Goal: Information Seeking & Learning: Learn about a topic

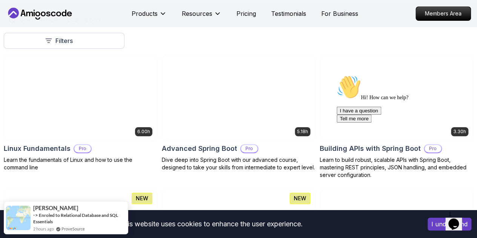
scroll to position [209, 0]
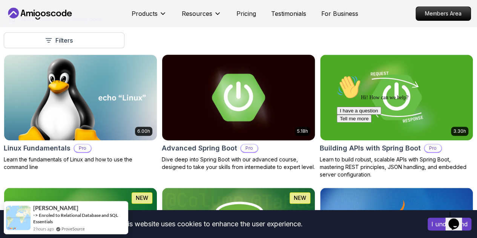
click at [319, 87] on img at bounding box center [238, 97] width 160 height 90
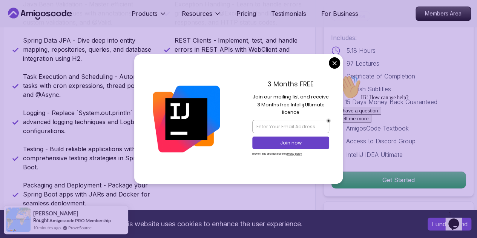
scroll to position [363, 0]
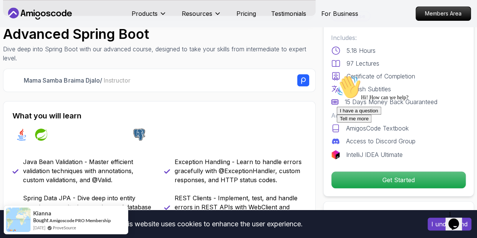
scroll to position [205, 0]
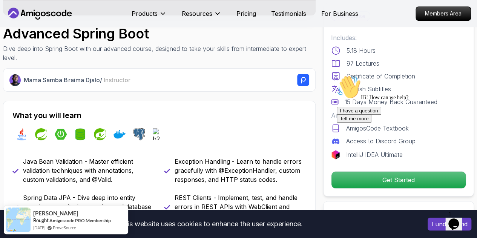
click at [365, 123] on div "I have a question Tell me more" at bounding box center [405, 115] width 136 height 16
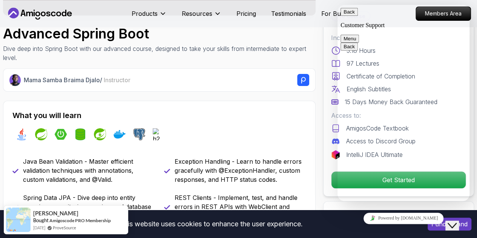
click at [359, 35] on button "Menu" at bounding box center [349, 39] width 18 height 8
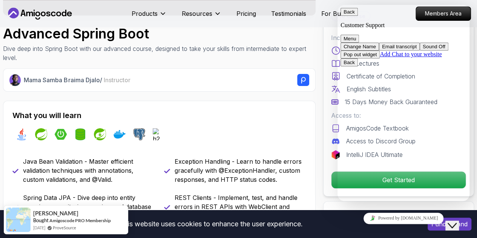
click at [359, 35] on button "Menu" at bounding box center [349, 39] width 18 height 8
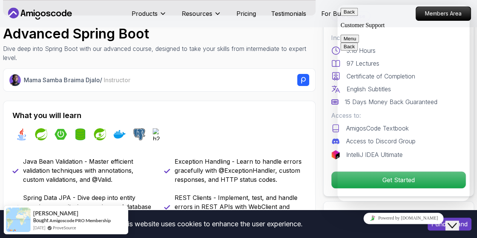
click at [354, 16] on button "Back" at bounding box center [348, 12] width 17 height 8
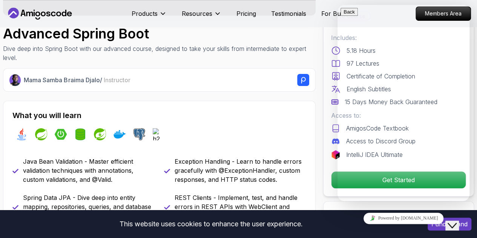
click at [456, 222] on icon "Close Chat This icon closes the chat window." at bounding box center [452, 225] width 9 height 9
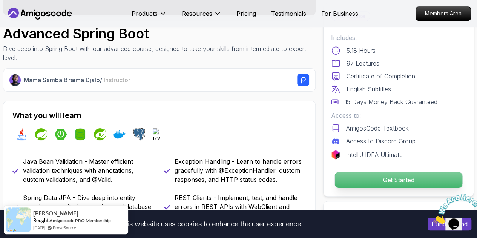
click at [380, 180] on p "Get Started" at bounding box center [398, 180] width 127 height 16
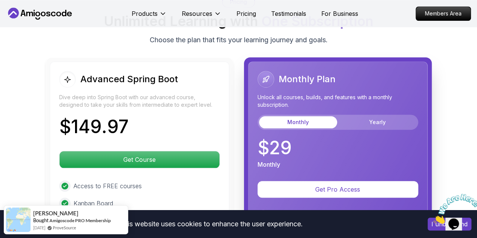
scroll to position [1762, 0]
